Goal: Task Accomplishment & Management: Manage account settings

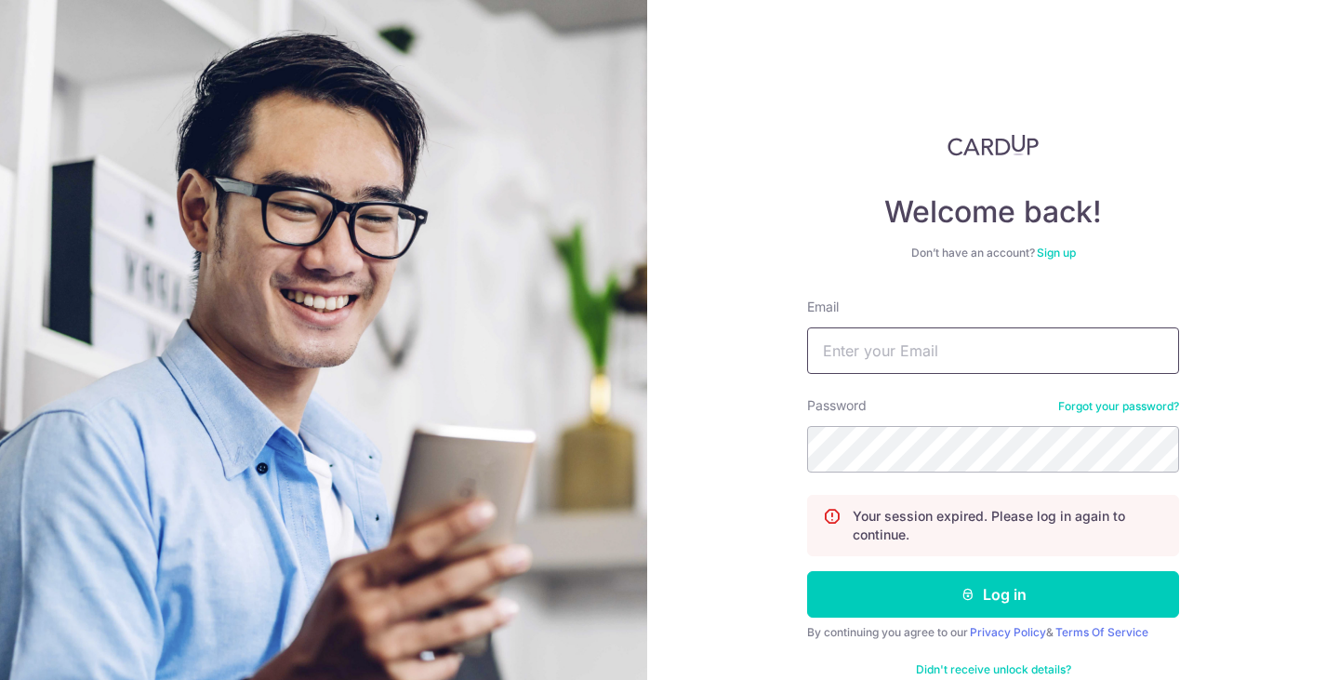
click at [853, 351] on input "Email" at bounding box center [993, 350] width 372 height 47
click at [965, 348] on input "Email" at bounding box center [993, 350] width 372 height 47
type input "[EMAIL_ADDRESS][DOMAIN_NAME]"
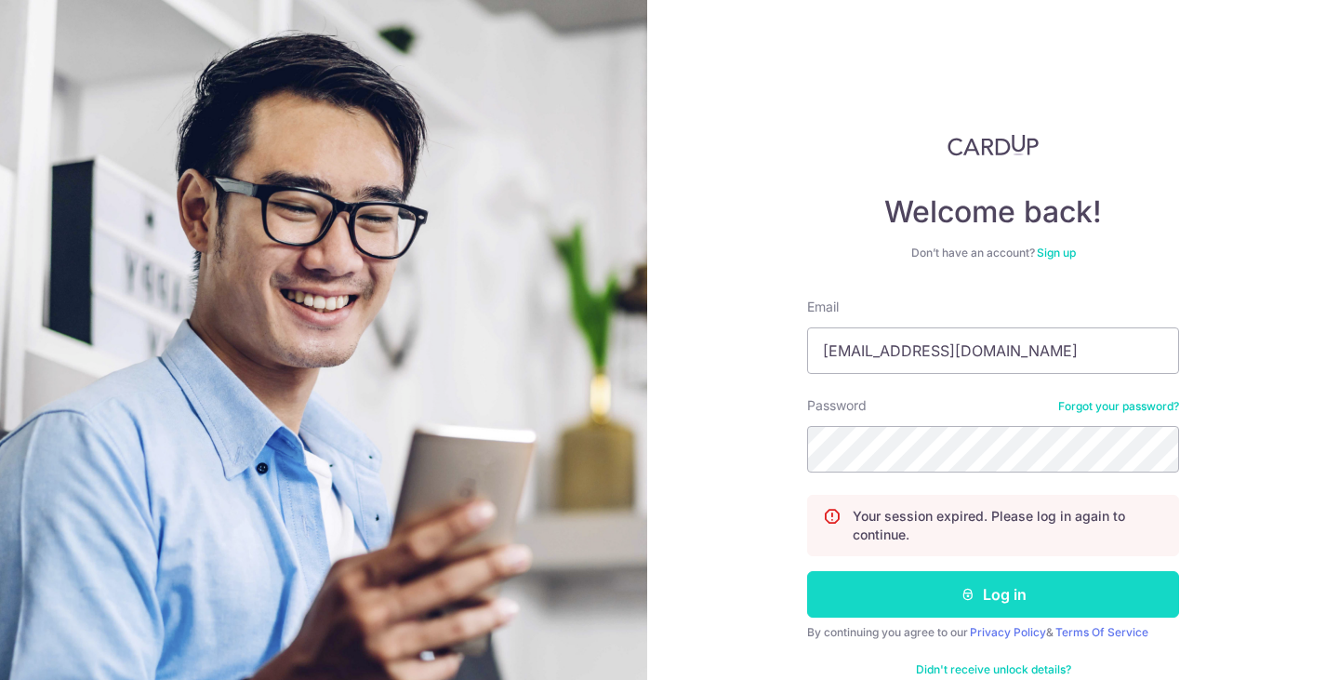
click at [882, 580] on button "Log in" at bounding box center [993, 594] width 372 height 47
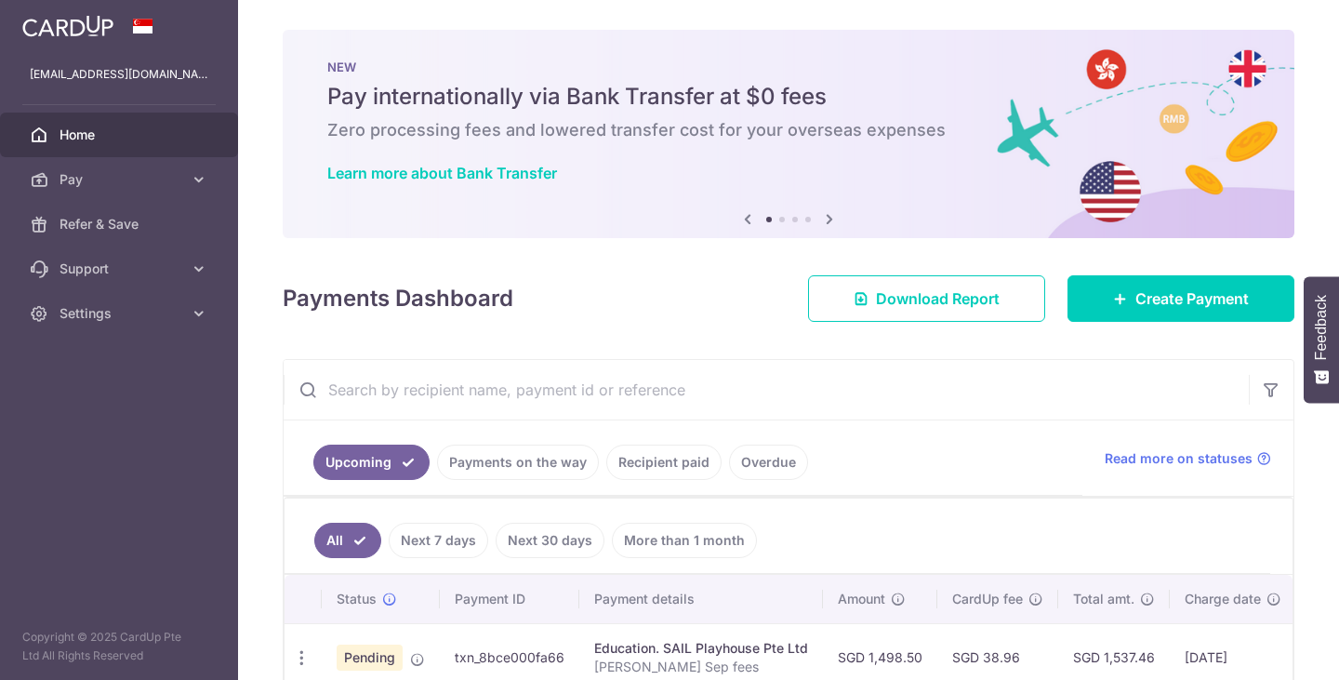
scroll to position [112, 0]
